Goal: Communication & Community: Answer question/provide support

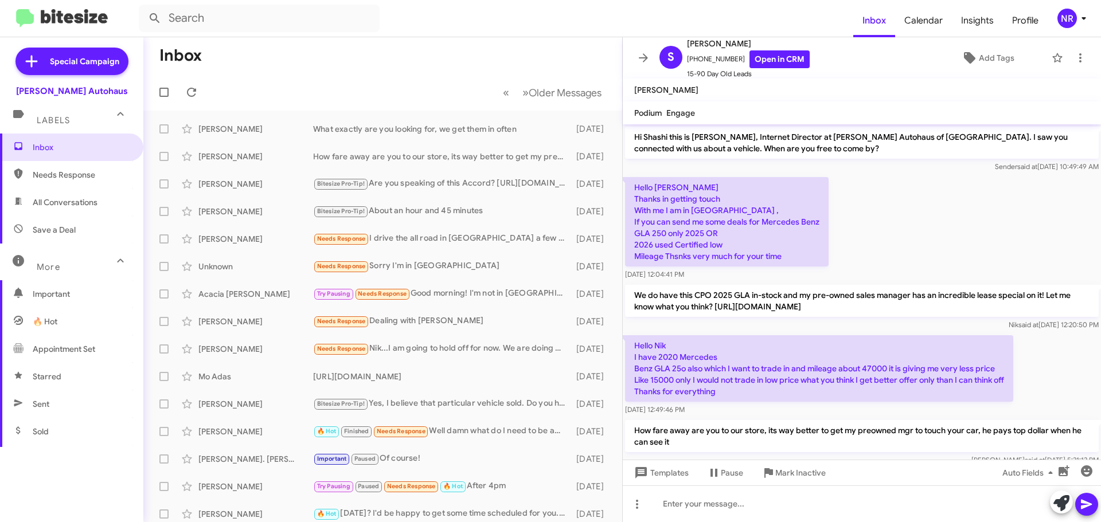
scroll to position [76, 0]
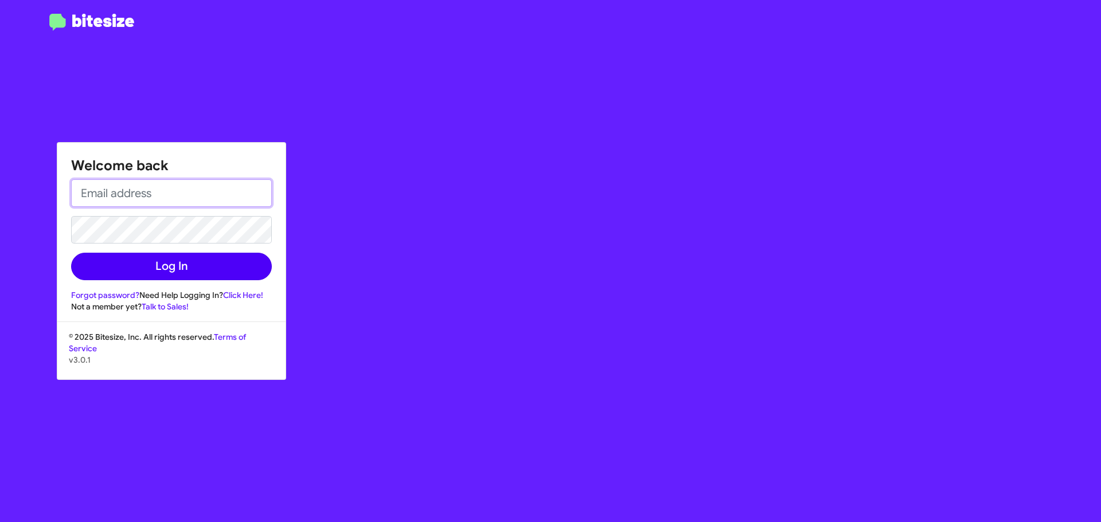
type input "nriehle@vindevers.com"
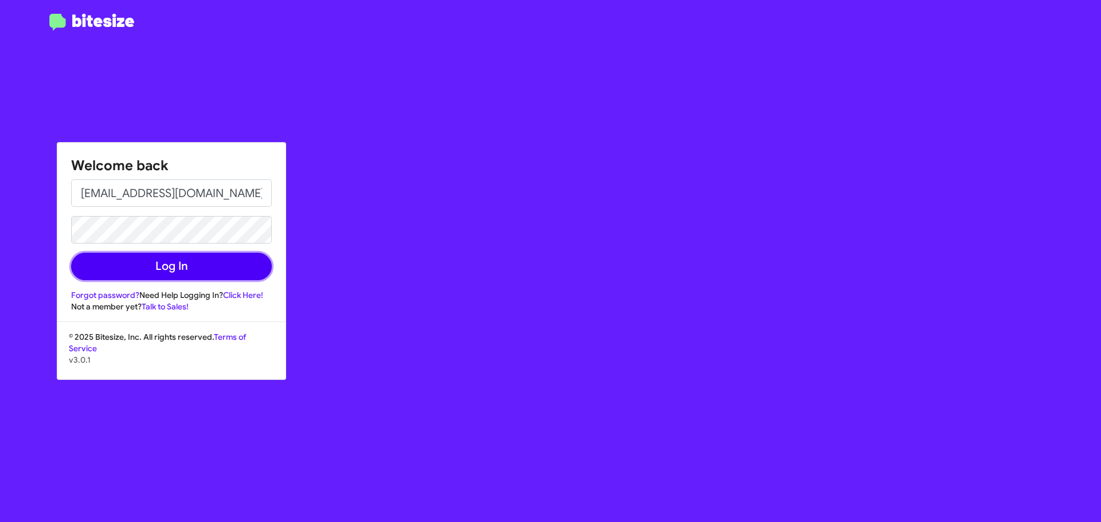
click at [161, 266] on button "Log In" at bounding box center [171, 267] width 201 height 28
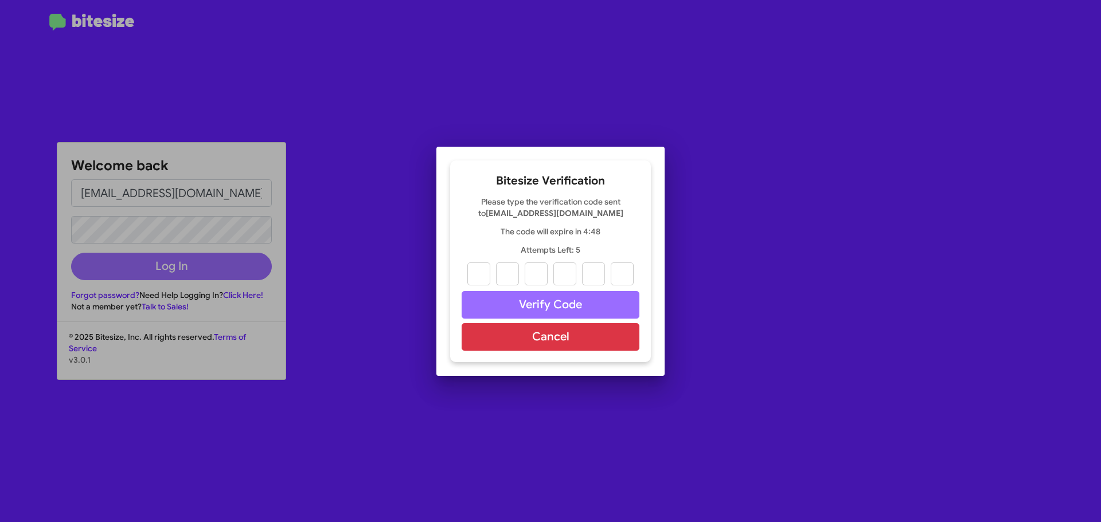
type input "6"
type input "8"
type input "2"
type input "8"
type input "0"
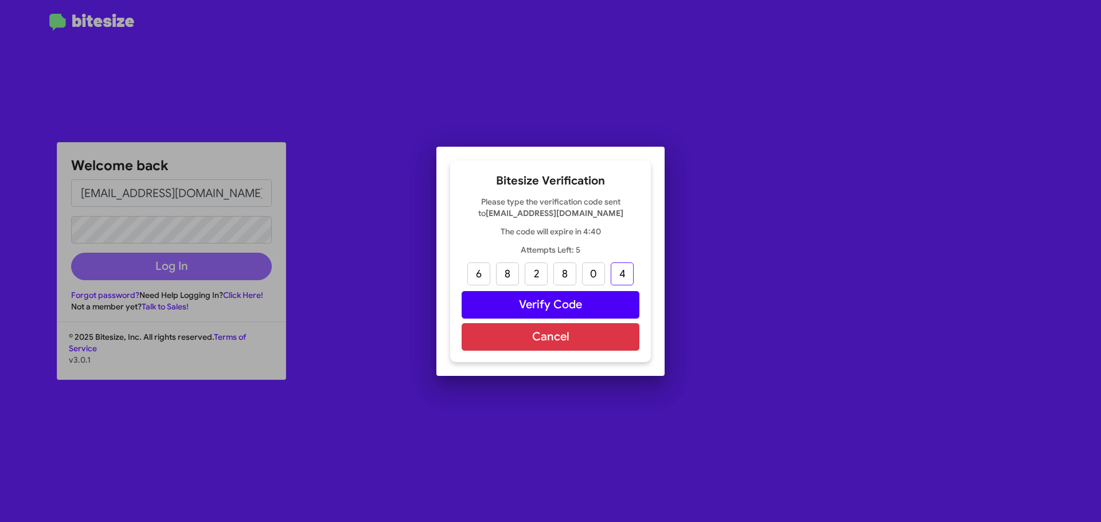
type input "4"
click at [543, 300] on button "Verify Code" at bounding box center [551, 305] width 178 height 28
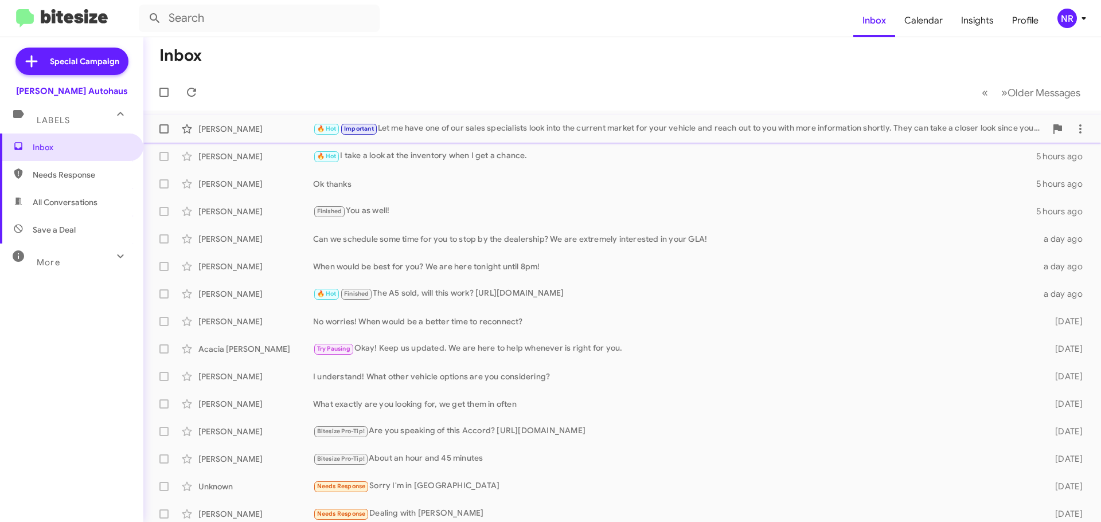
click at [600, 138] on div "Hadi Rammal 🔥 Hot Important Let me have one of our sales specialists look into …" at bounding box center [622, 129] width 939 height 23
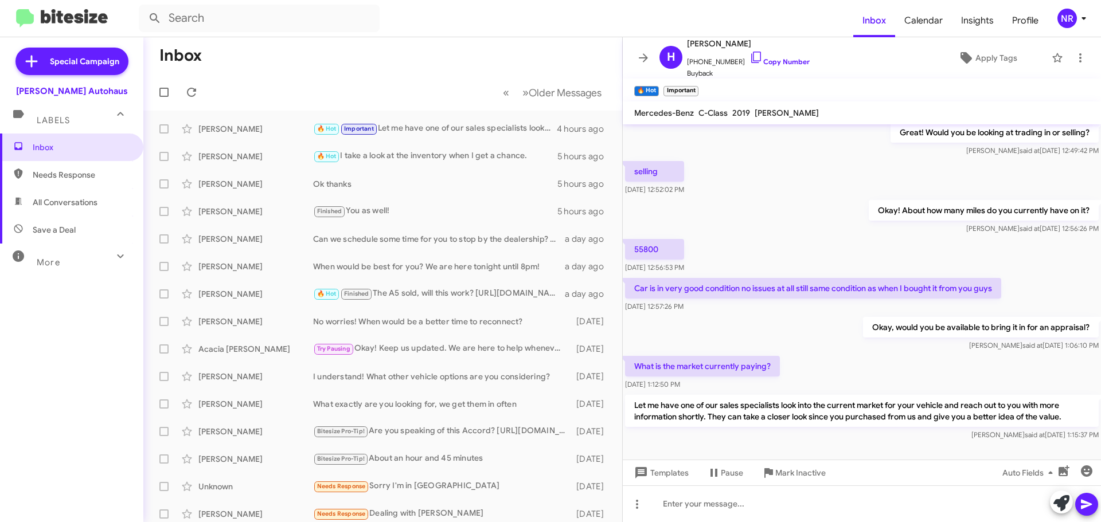
scroll to position [129, 0]
click at [749, 56] on icon at bounding box center [756, 57] width 14 height 14
